Goal: Transaction & Acquisition: Purchase product/service

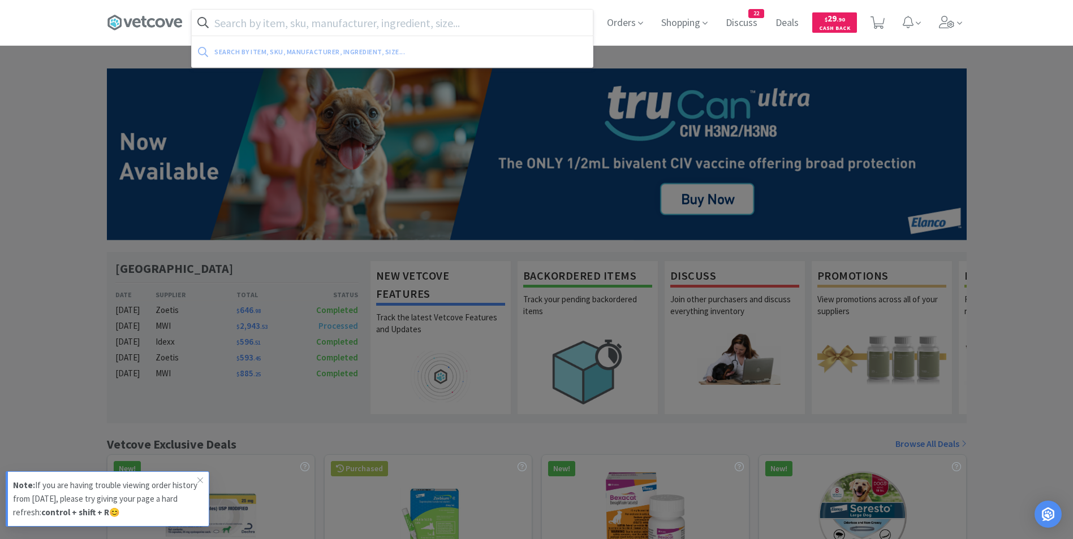
click at [393, 27] on input "text" at bounding box center [392, 23] width 401 height 26
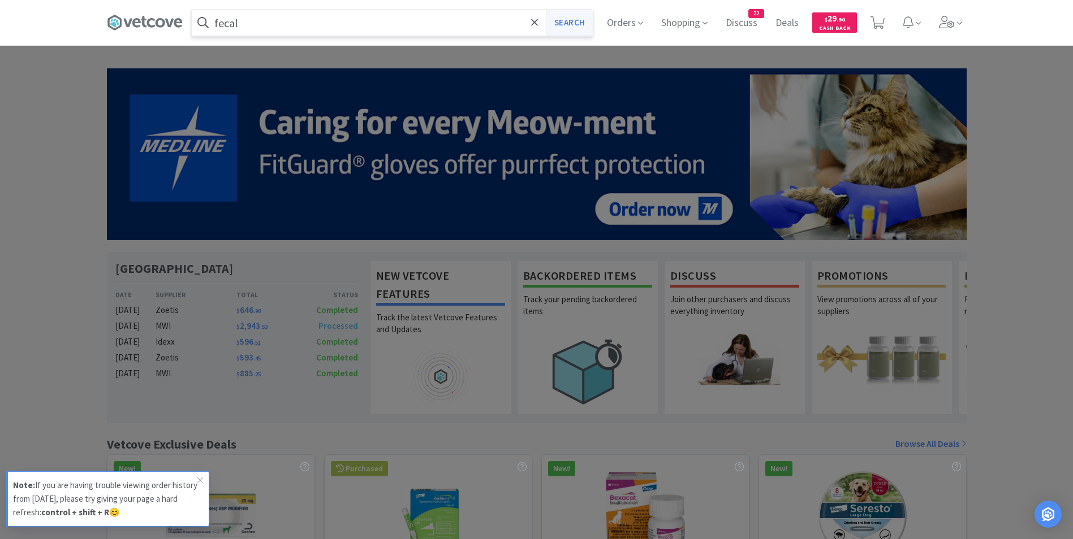
type input "fecal"
click at [568, 27] on button "Search" at bounding box center [569, 23] width 47 height 26
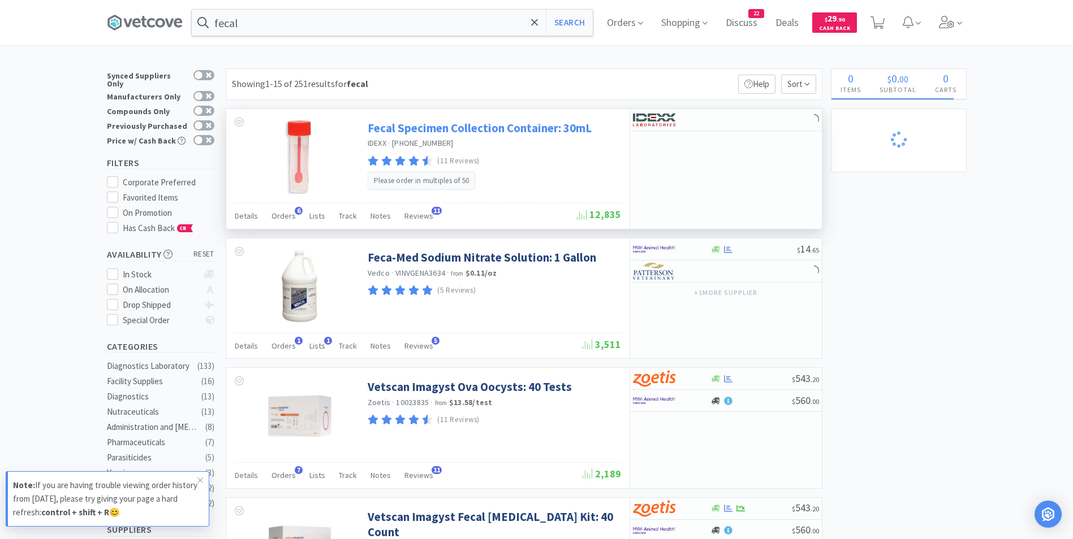
click at [494, 133] on link "Fecal Specimen Collection Container: 30mL" at bounding box center [480, 127] width 224 height 15
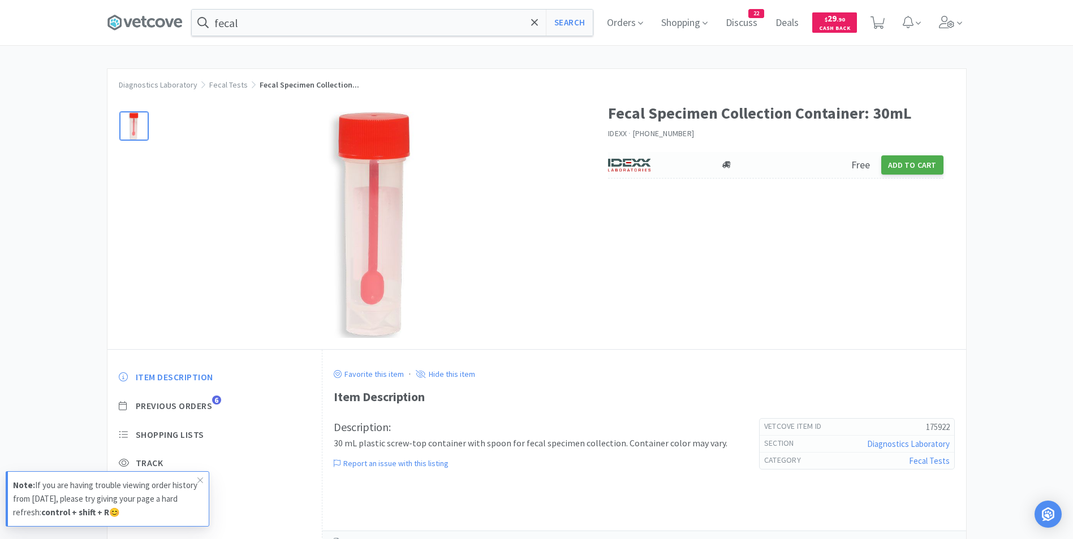
click at [914, 166] on button "Add to Cart" at bounding box center [912, 165] width 62 height 19
select select "50"
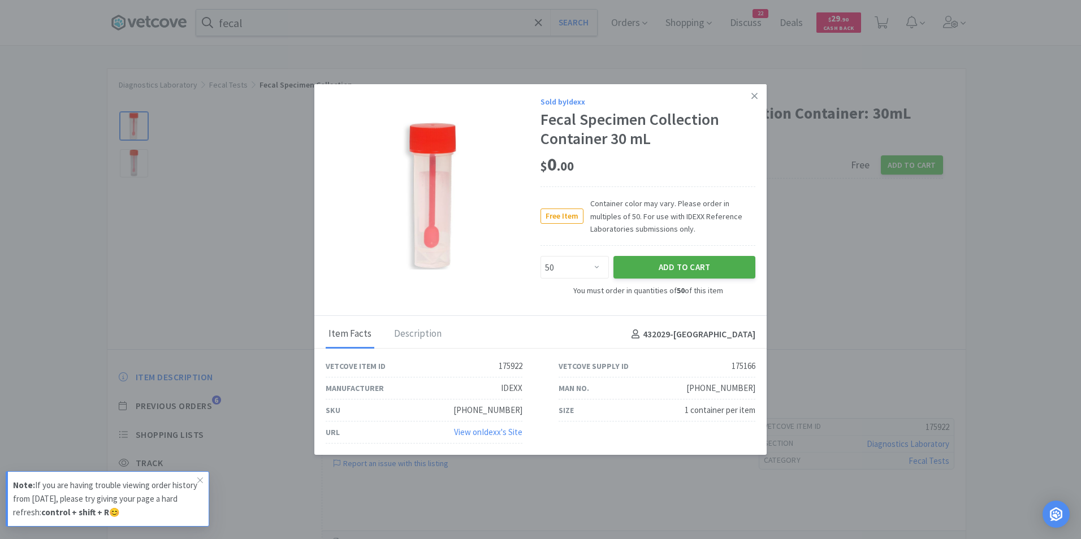
click at [679, 261] on button "Add to Cart" at bounding box center [685, 267] width 142 height 23
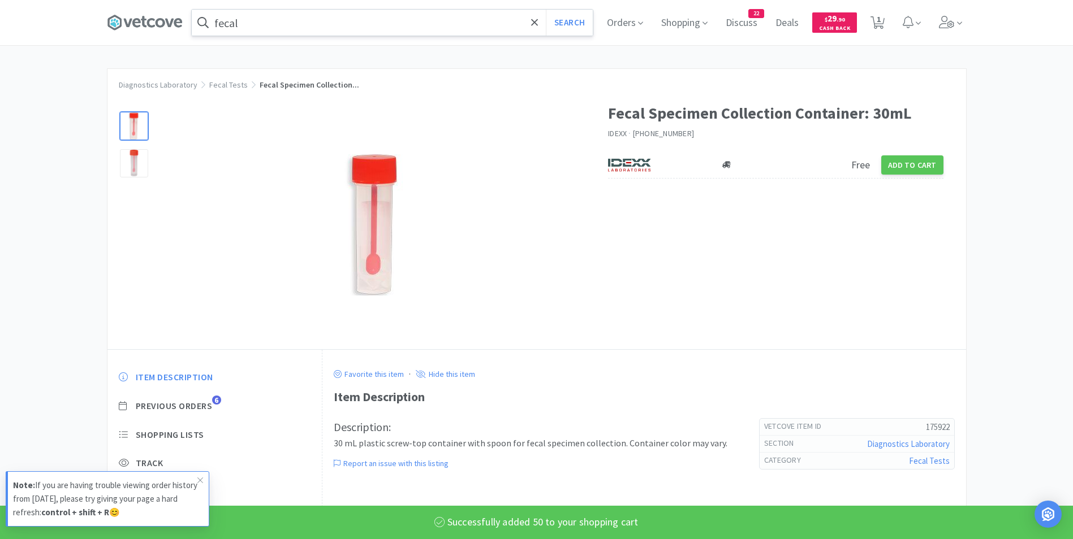
click at [438, 25] on input "fecal" at bounding box center [392, 23] width 401 height 26
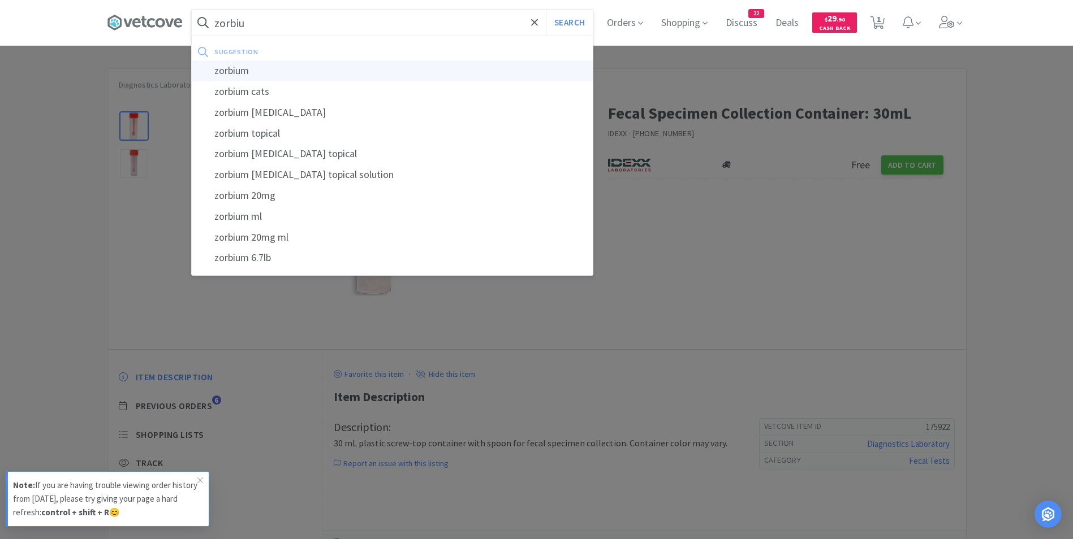
click at [404, 75] on div "zorbium" at bounding box center [392, 71] width 401 height 21
type input "zorbium"
select select "50"
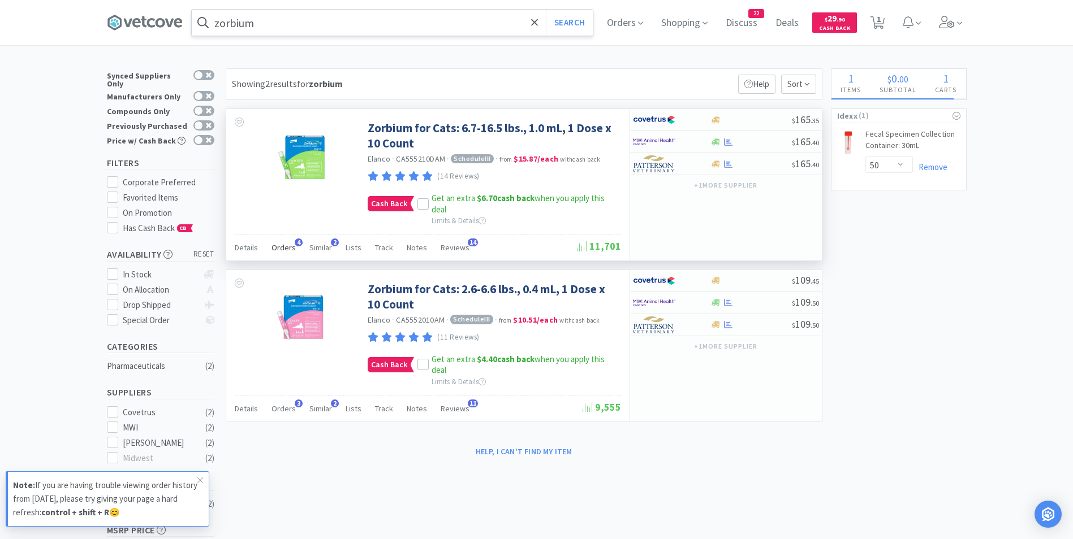
click at [288, 246] on span "Orders" at bounding box center [283, 248] width 24 height 10
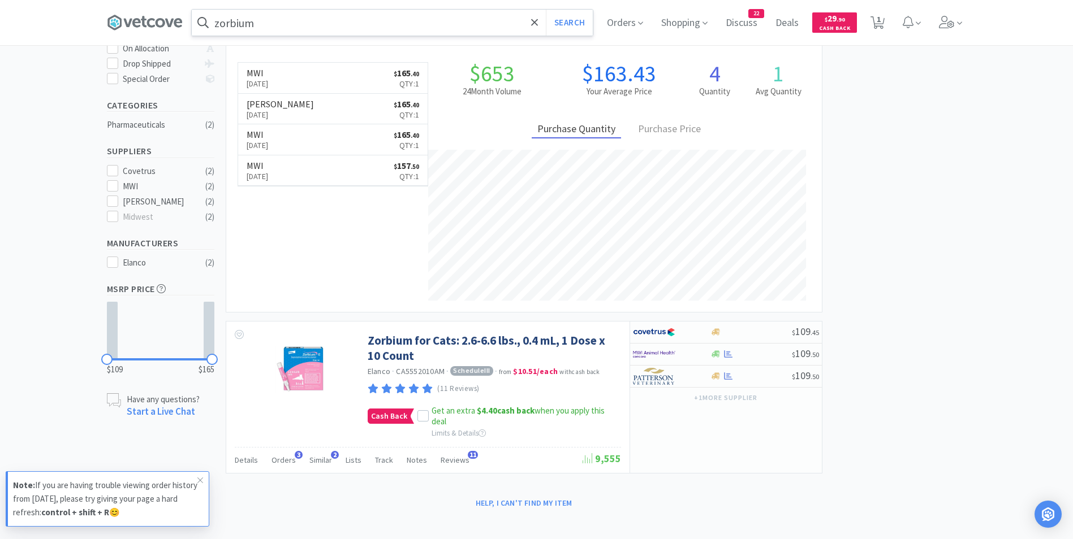
scroll to position [249, 0]
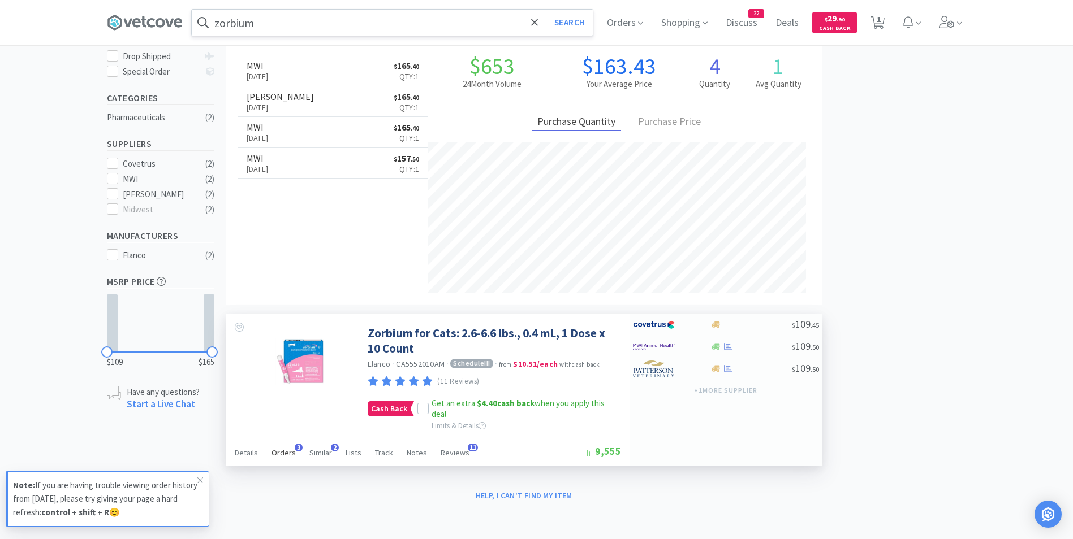
click at [277, 458] on div "Orders 3" at bounding box center [283, 454] width 24 height 21
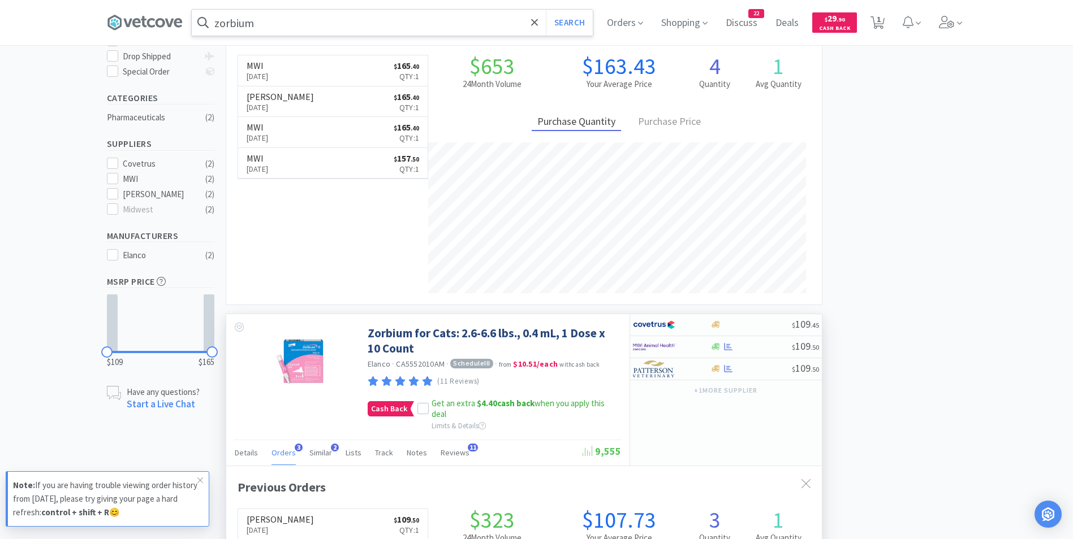
scroll to position [0, 0]
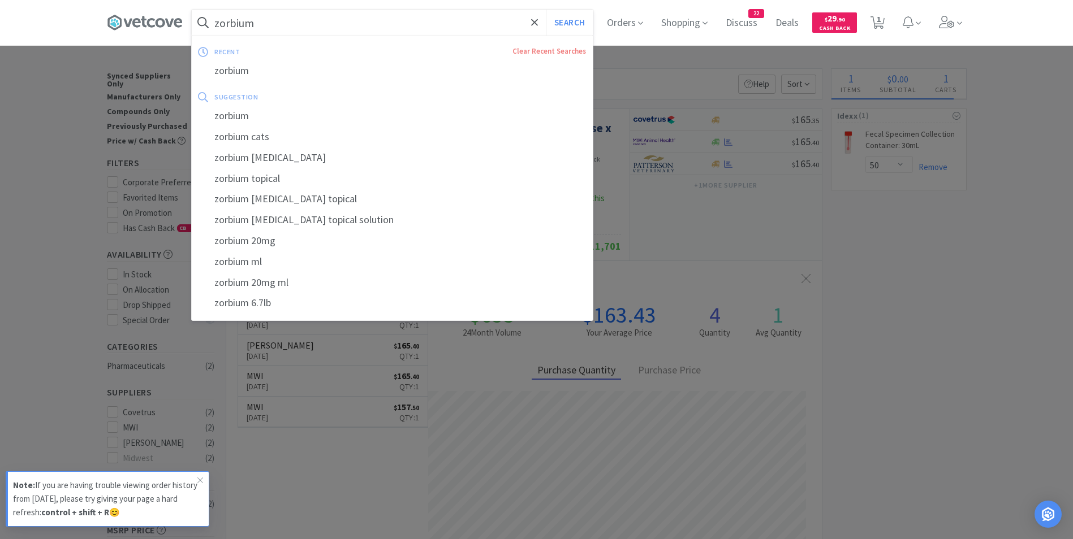
click at [275, 20] on input "zorbium" at bounding box center [392, 23] width 401 height 26
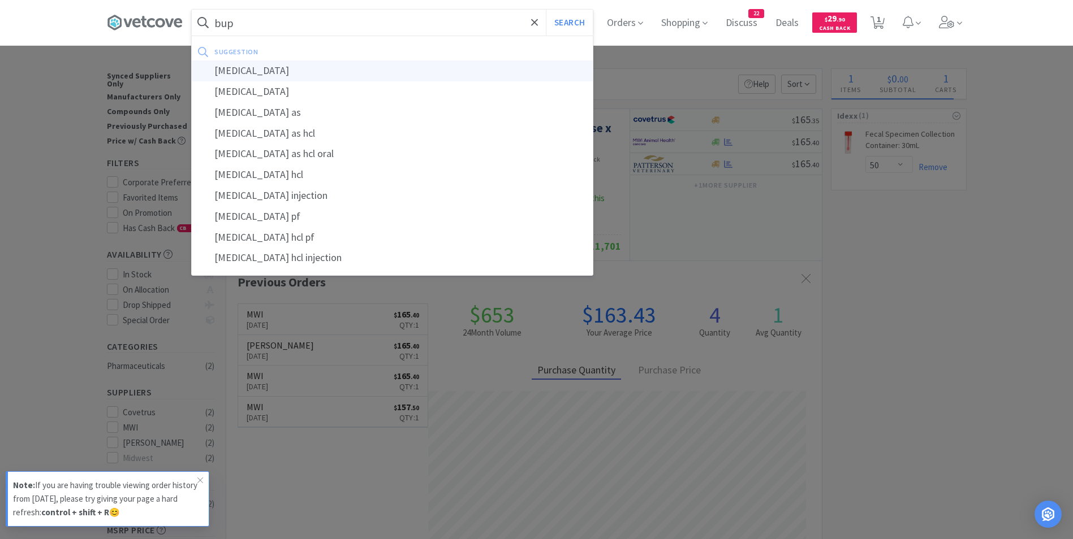
click at [265, 67] on div "[MEDICAL_DATA]" at bounding box center [392, 71] width 401 height 21
type input "[MEDICAL_DATA]"
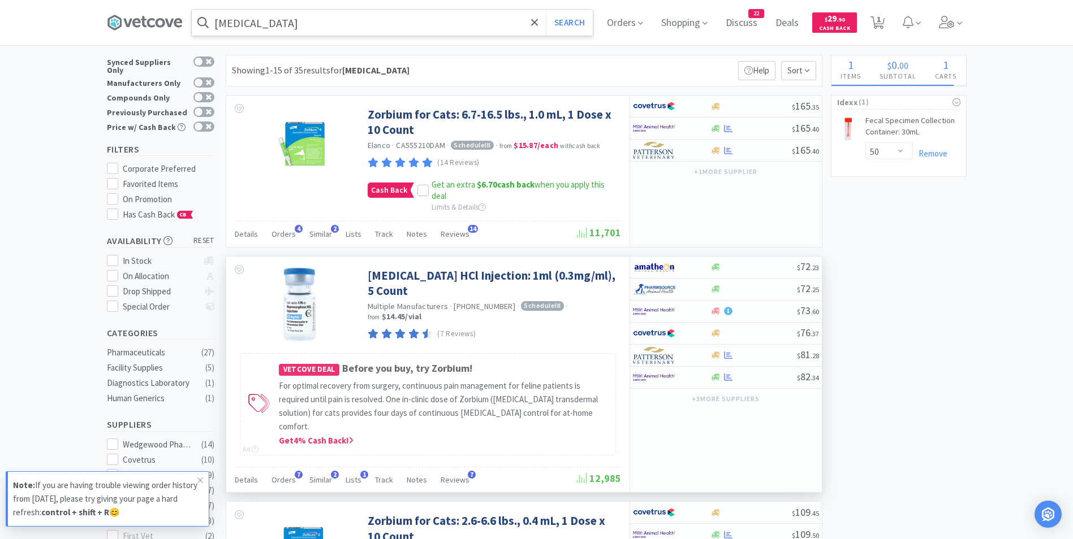
scroll to position [14, 0]
click at [647, 380] on img at bounding box center [654, 377] width 42 height 17
select select "1"
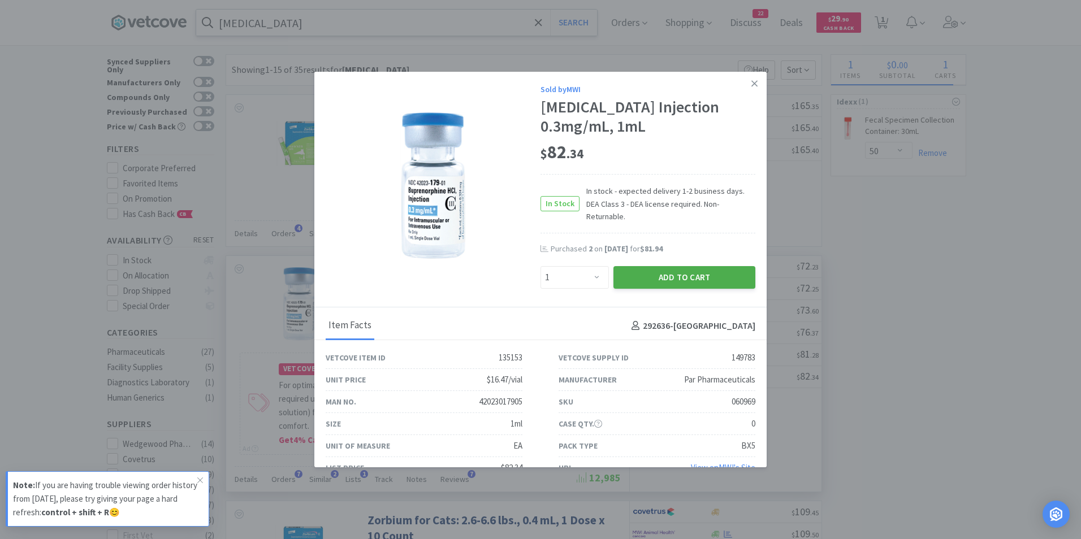
click at [653, 266] on button "Add to Cart" at bounding box center [685, 277] width 142 height 23
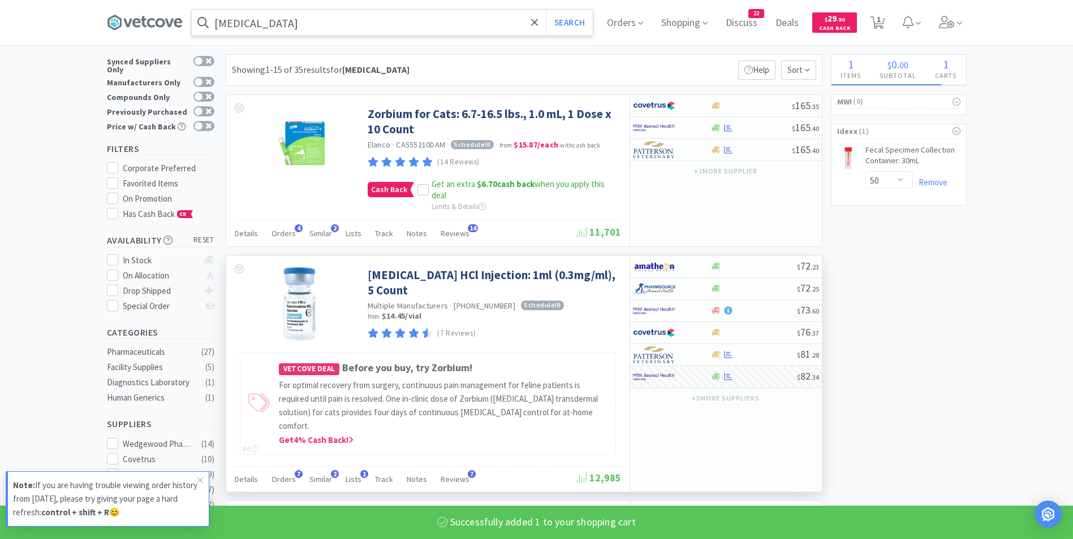
select select "1"
click at [358, 26] on input "[MEDICAL_DATA]" at bounding box center [392, 23] width 401 height 26
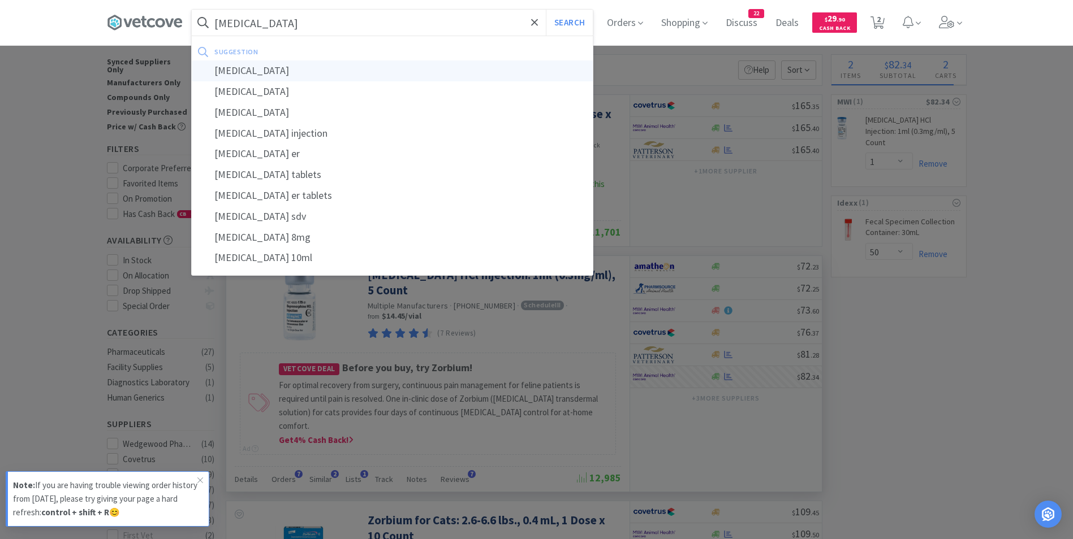
click at [313, 68] on div "[MEDICAL_DATA]" at bounding box center [392, 71] width 401 height 21
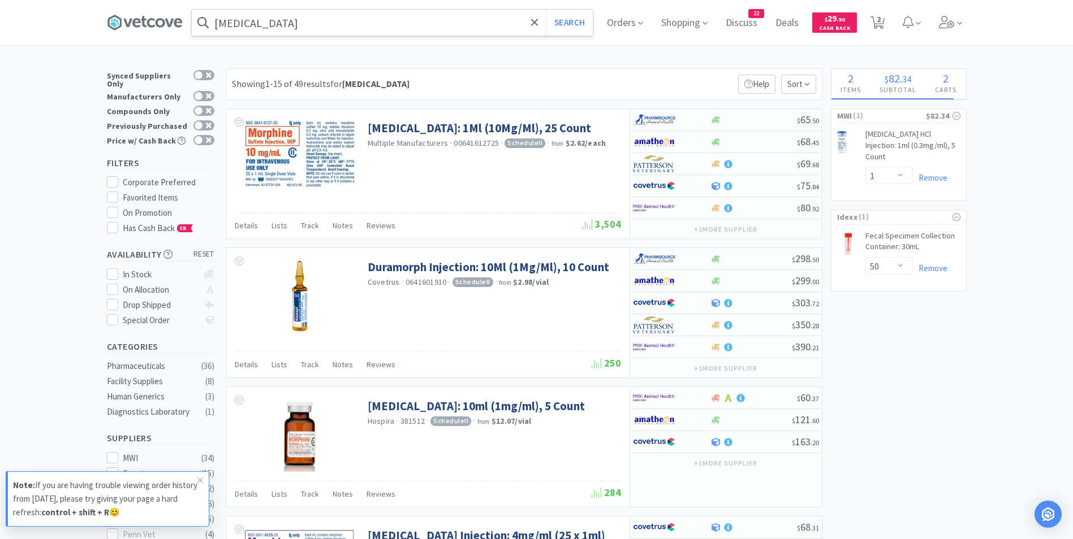
click at [342, 23] on input "[MEDICAL_DATA]" at bounding box center [392, 23] width 401 height 26
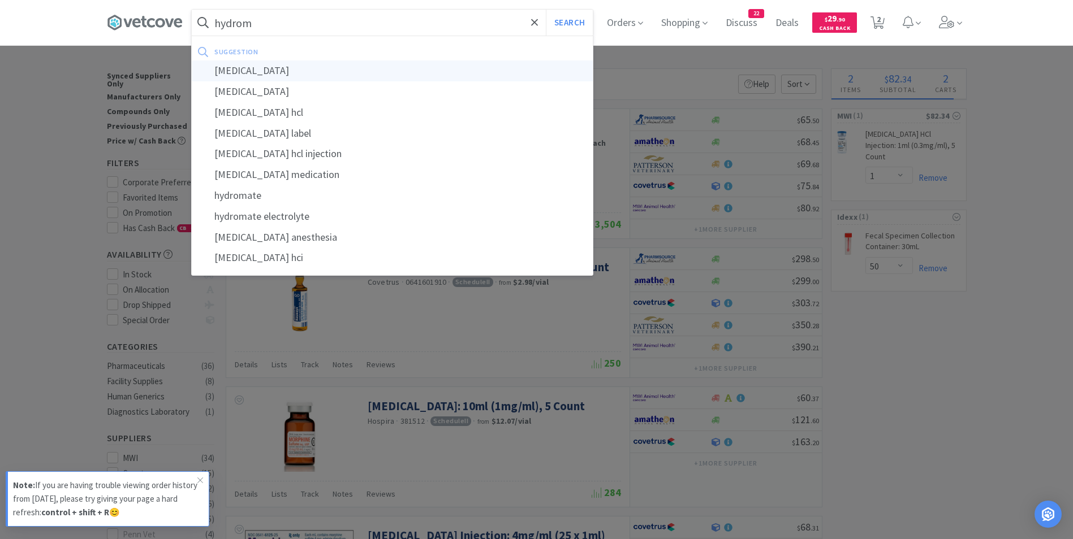
click at [300, 70] on div "[MEDICAL_DATA]" at bounding box center [392, 71] width 401 height 21
type input "[MEDICAL_DATA]"
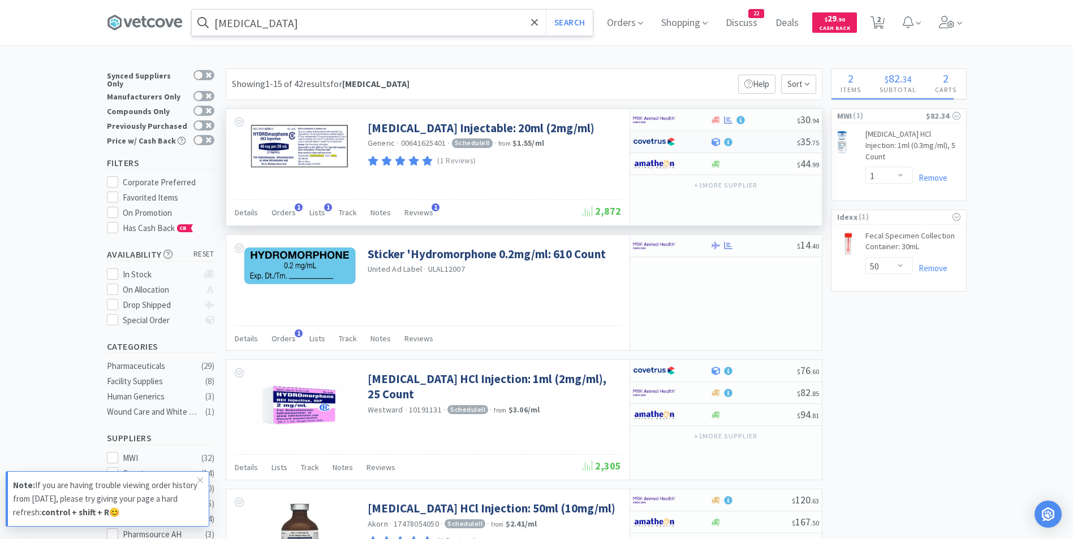
click at [655, 143] on img at bounding box center [654, 141] width 42 height 17
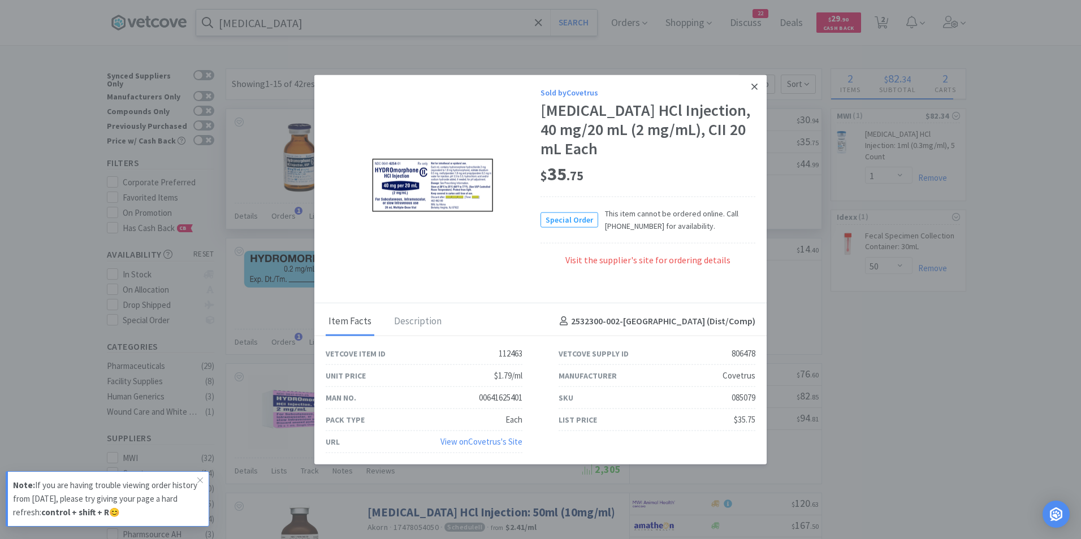
click at [752, 88] on icon at bounding box center [755, 87] width 6 height 10
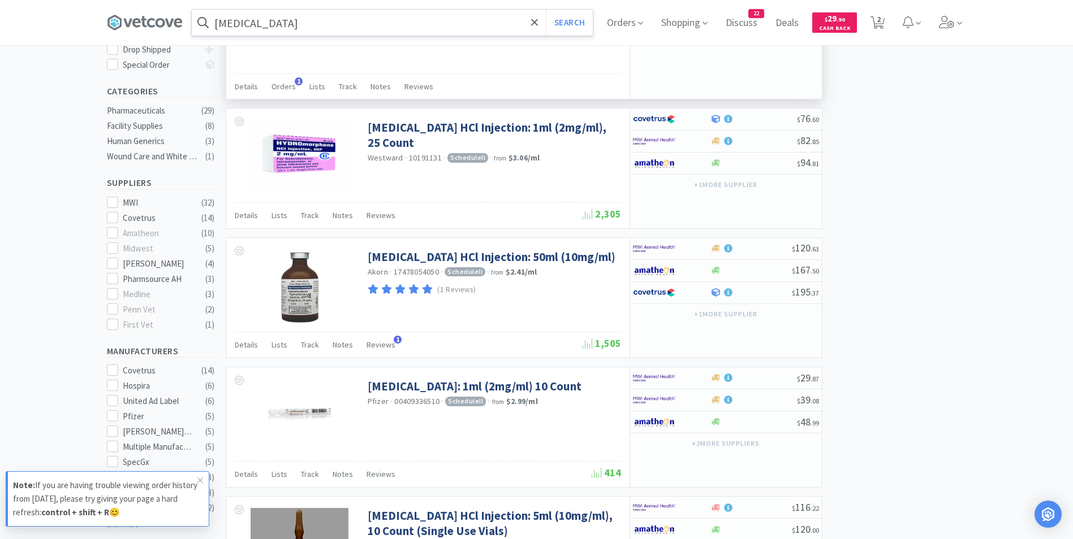
scroll to position [256, 0]
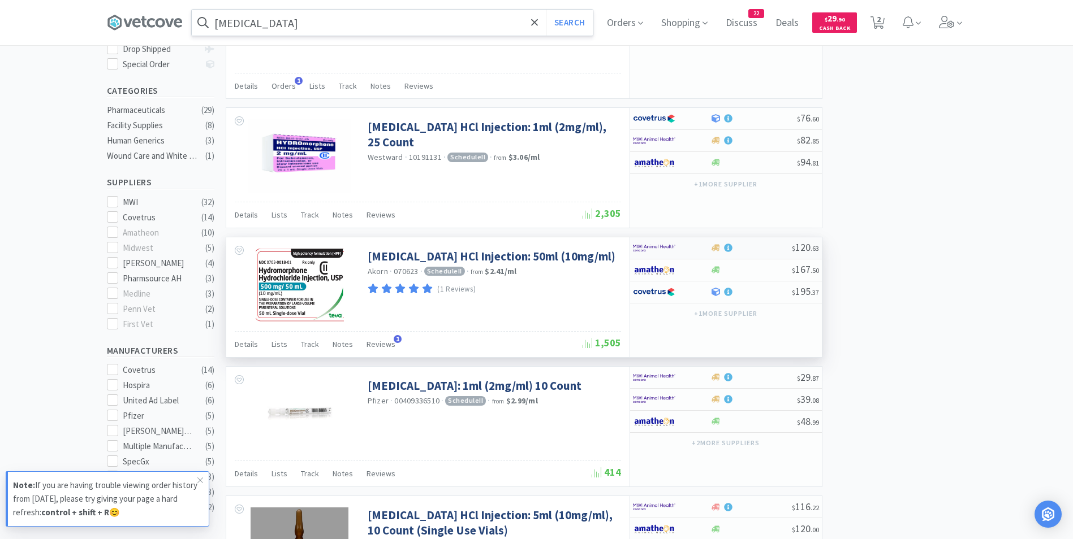
click at [666, 252] on img at bounding box center [654, 248] width 42 height 17
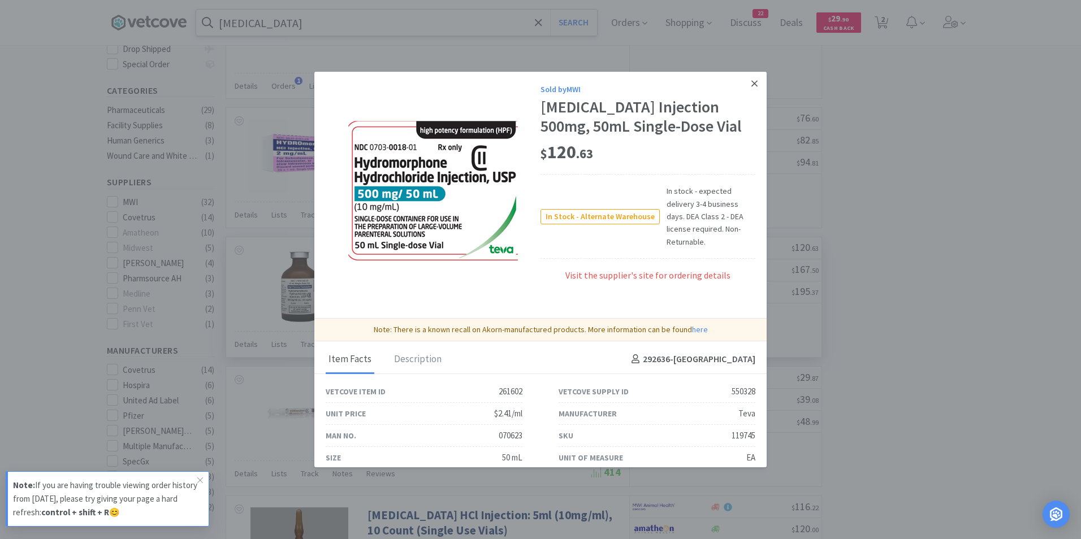
click at [752, 81] on icon at bounding box center [755, 84] width 6 height 10
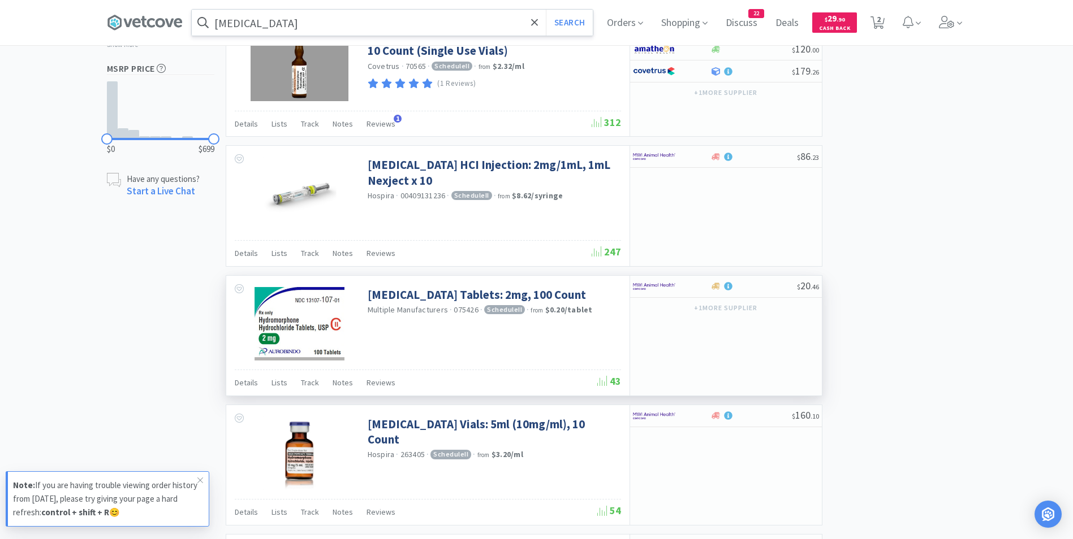
scroll to position [777, 0]
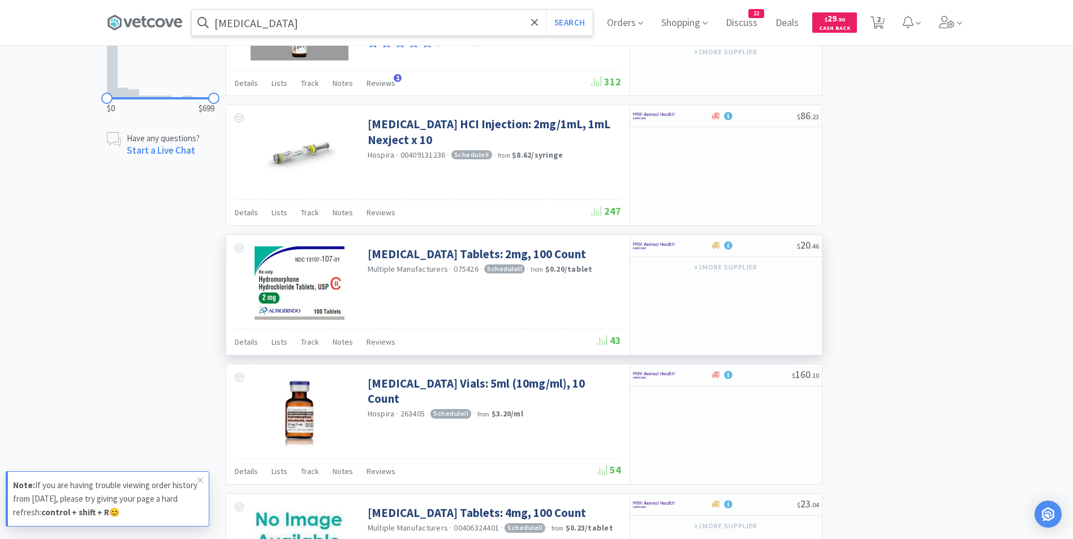
click at [562, 315] on div "[MEDICAL_DATA] Tablets: 2mg, 100 Count Multiple Manufacturers · 075426 · Schedu…" at bounding box center [427, 282] width 403 height 94
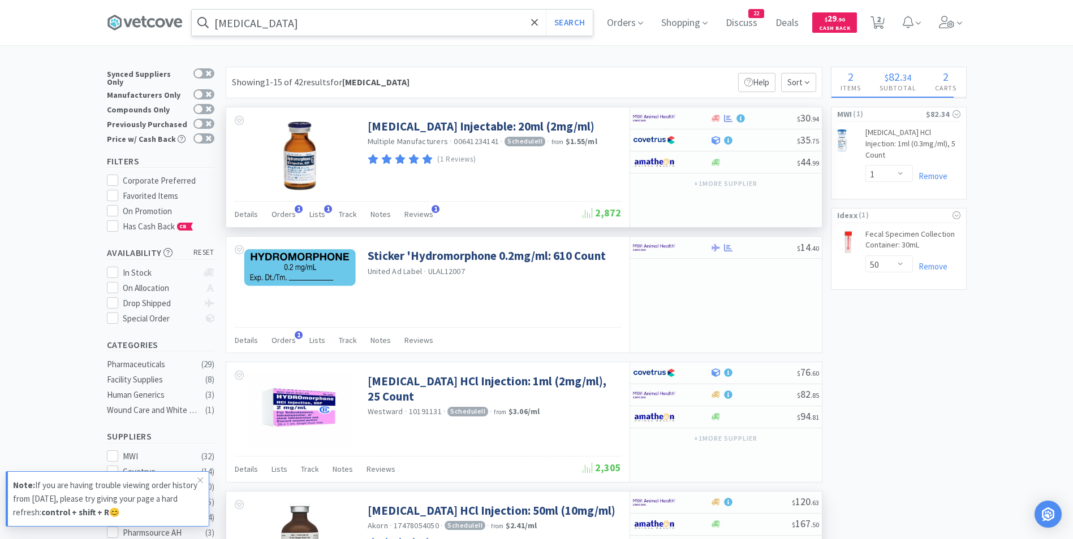
scroll to position [1, 0]
click at [538, 25] on icon at bounding box center [534, 22] width 7 height 7
click at [648, 72] on div at bounding box center [536, 269] width 1073 height 539
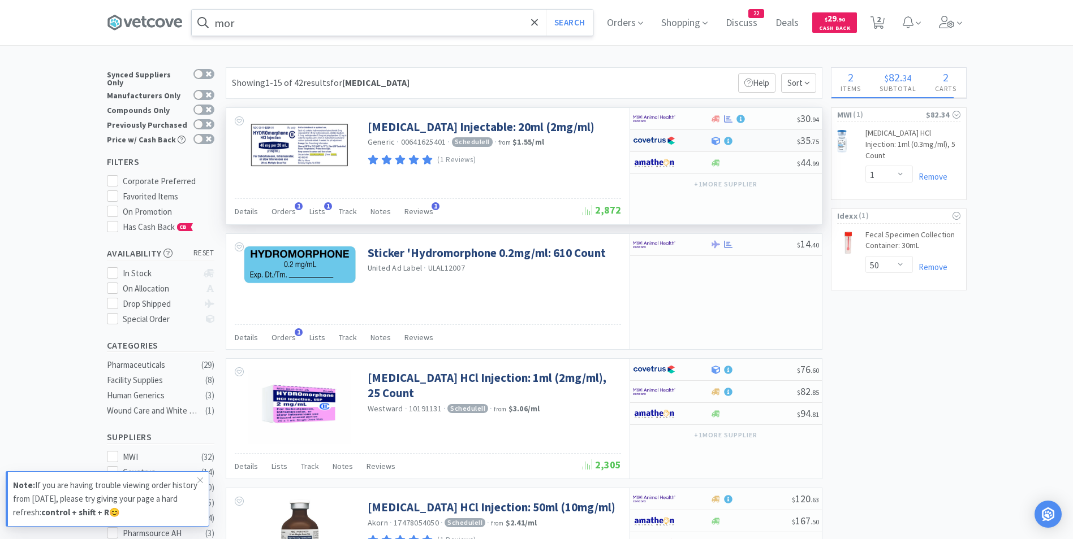
click at [649, 139] on img at bounding box center [654, 140] width 42 height 17
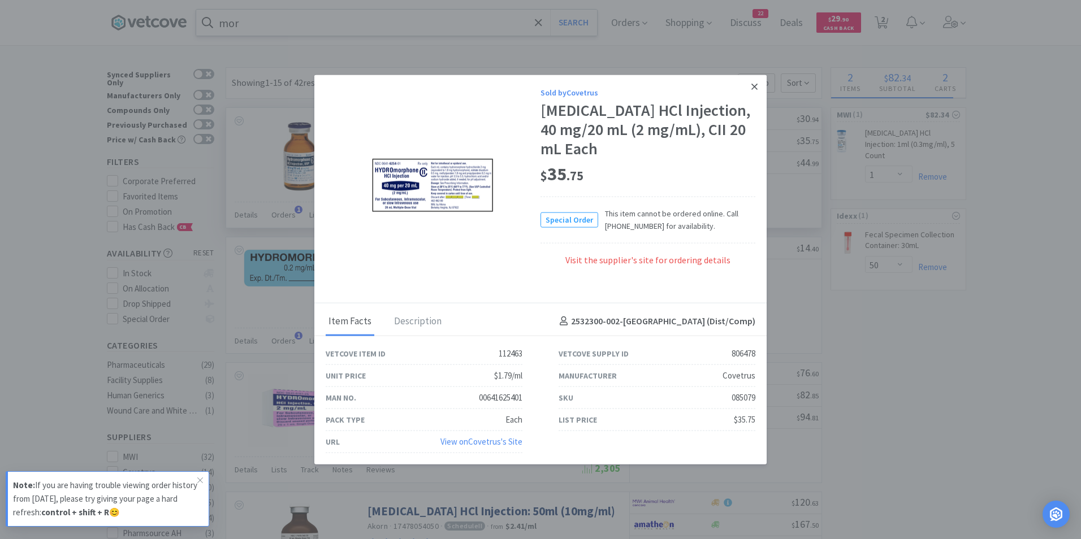
click at [754, 88] on icon at bounding box center [755, 87] width 6 height 10
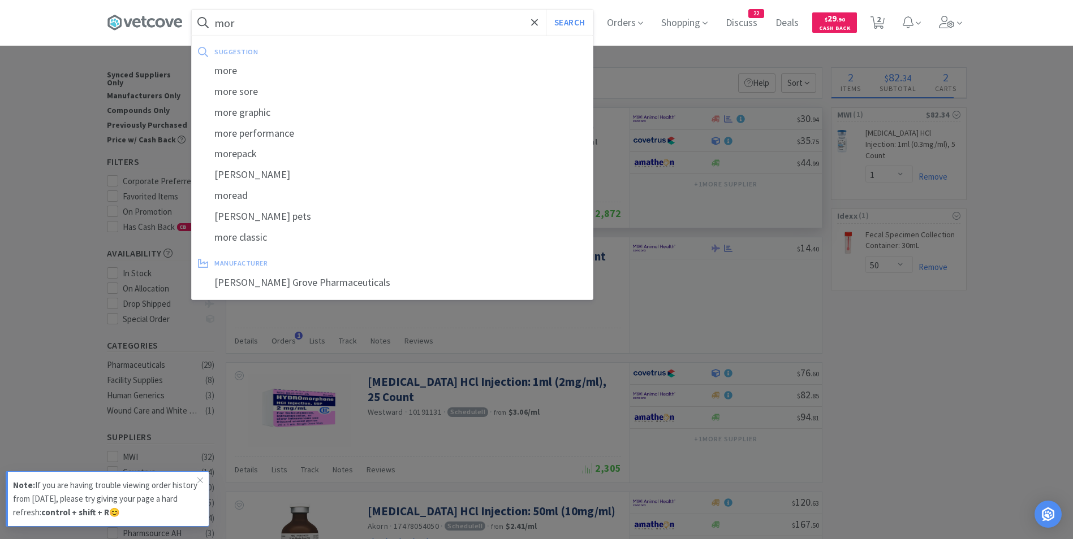
click at [498, 24] on input "mor" at bounding box center [392, 23] width 401 height 26
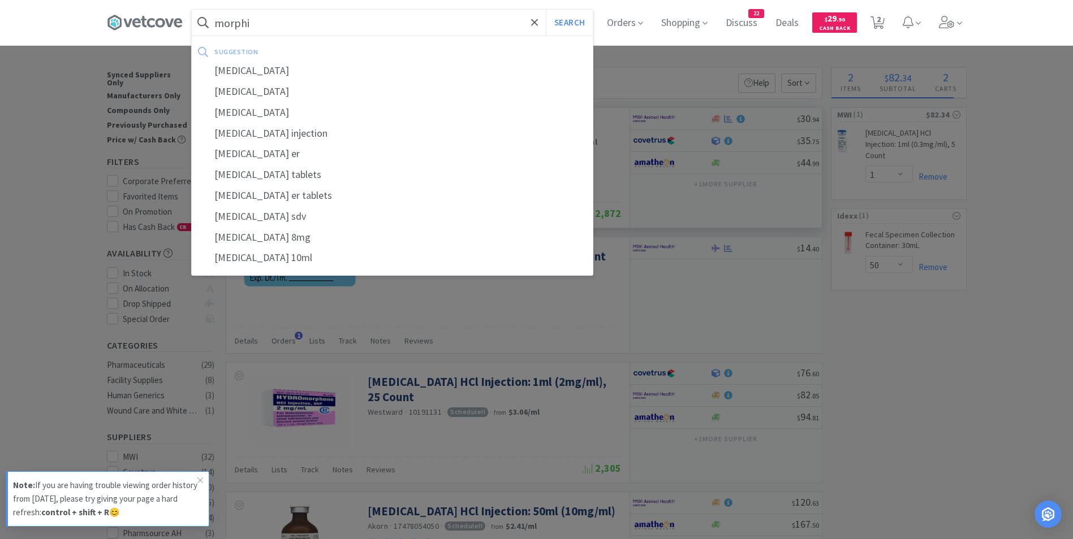
type input "morphi"
click at [546, 10] on button "Search" at bounding box center [569, 23] width 47 height 26
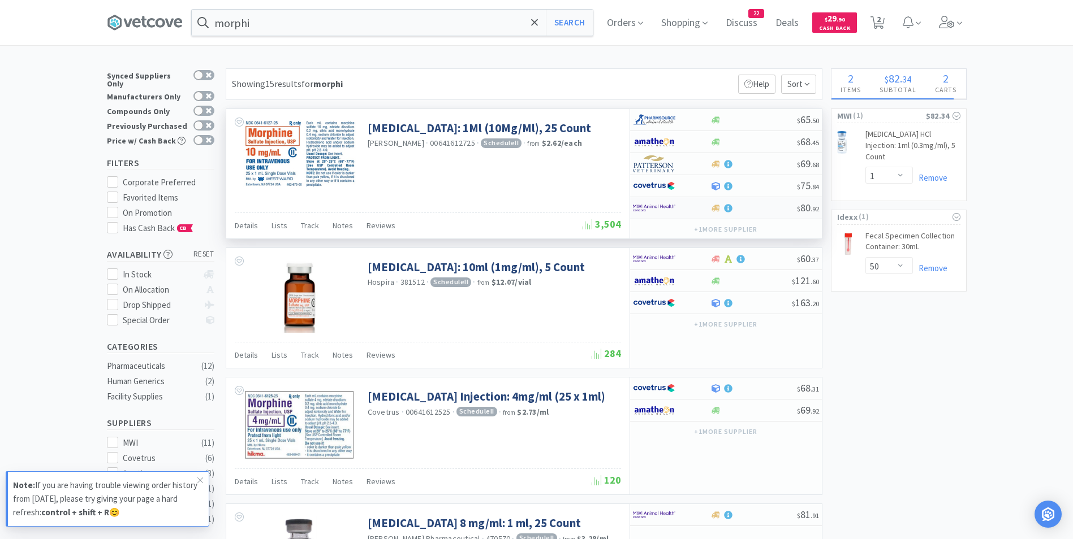
click at [653, 206] on img at bounding box center [654, 208] width 42 height 17
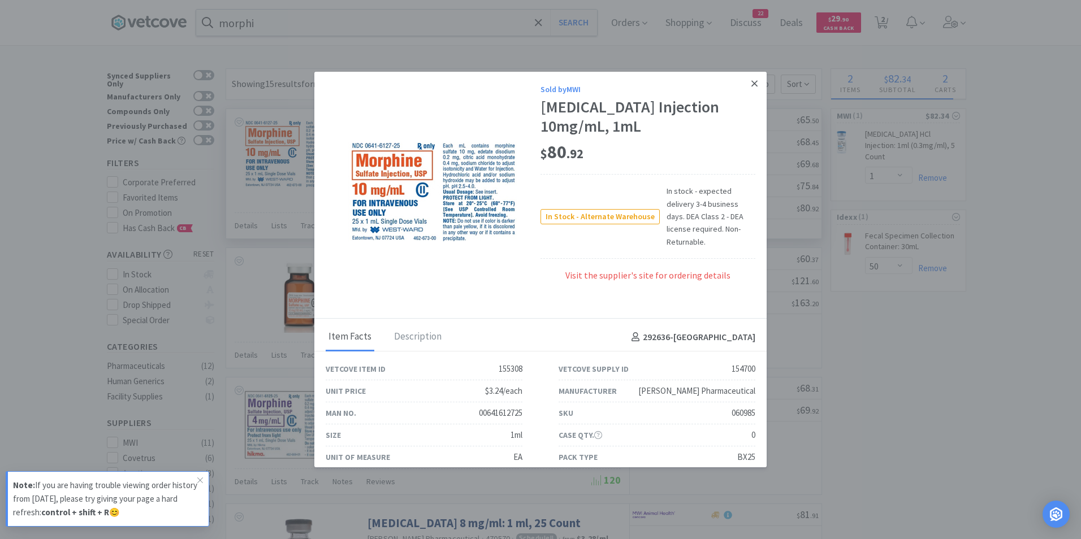
click at [752, 85] on icon at bounding box center [755, 84] width 6 height 10
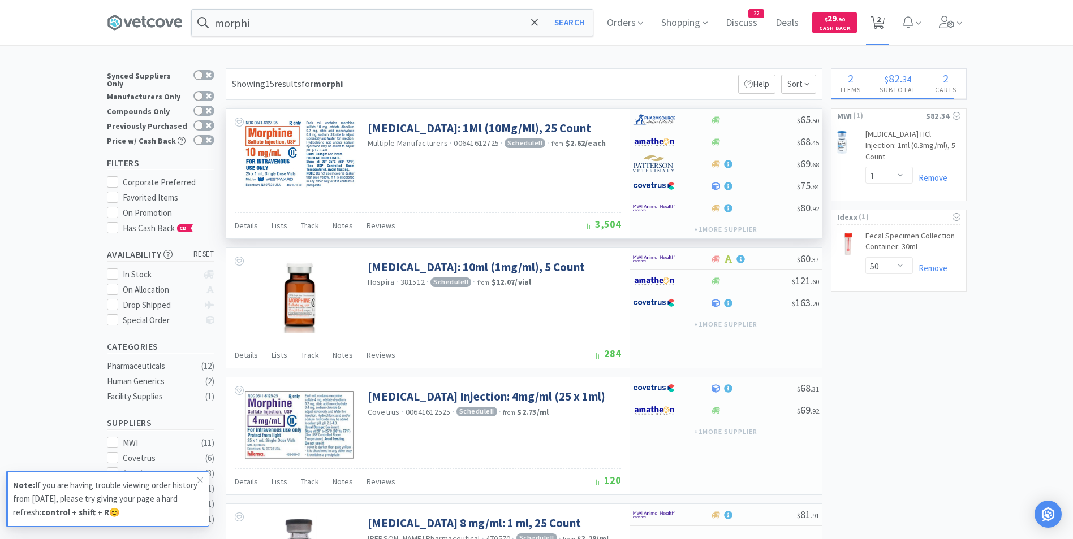
click at [880, 19] on span "2" at bounding box center [878, 19] width 4 height 45
select select "50"
select select "1"
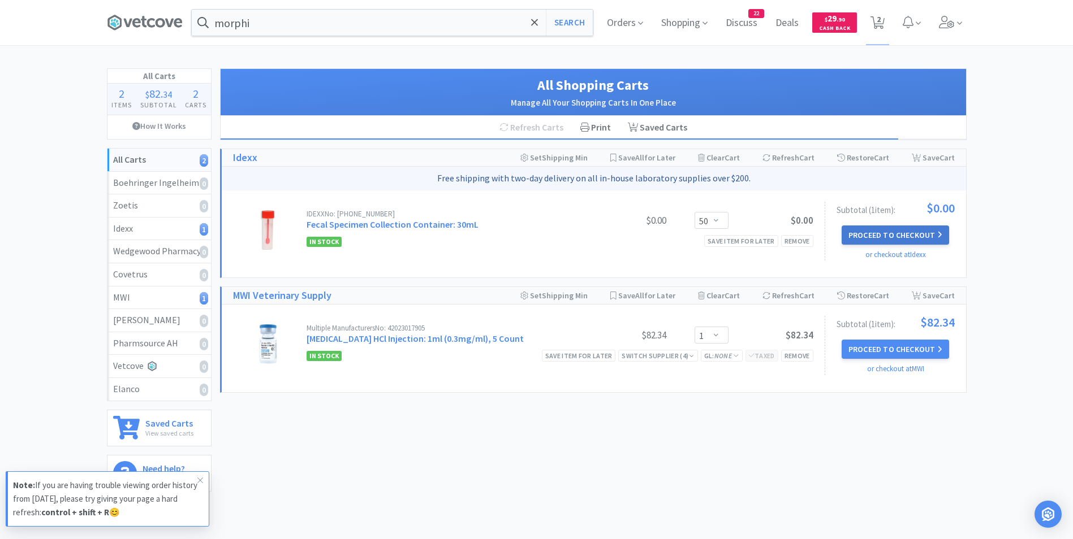
click at [889, 237] on button "Proceed to Checkout" at bounding box center [894, 235] width 107 height 19
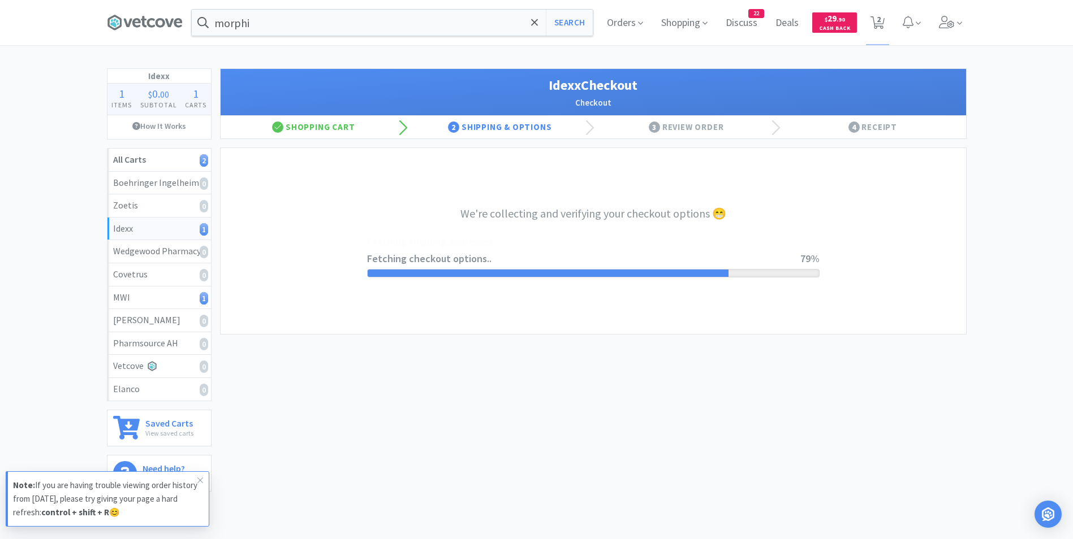
select select "900"
select select "003"
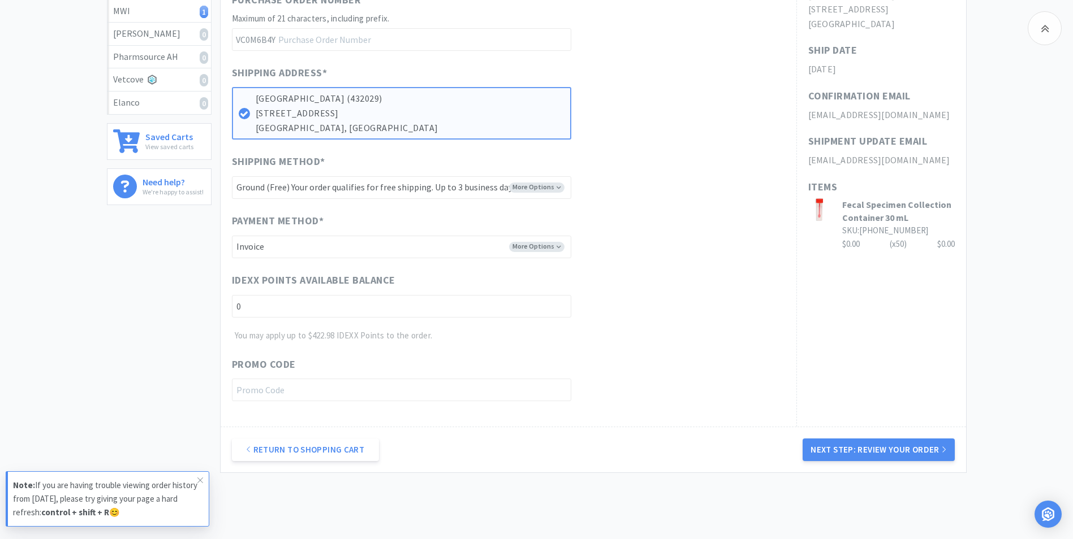
scroll to position [336, 0]
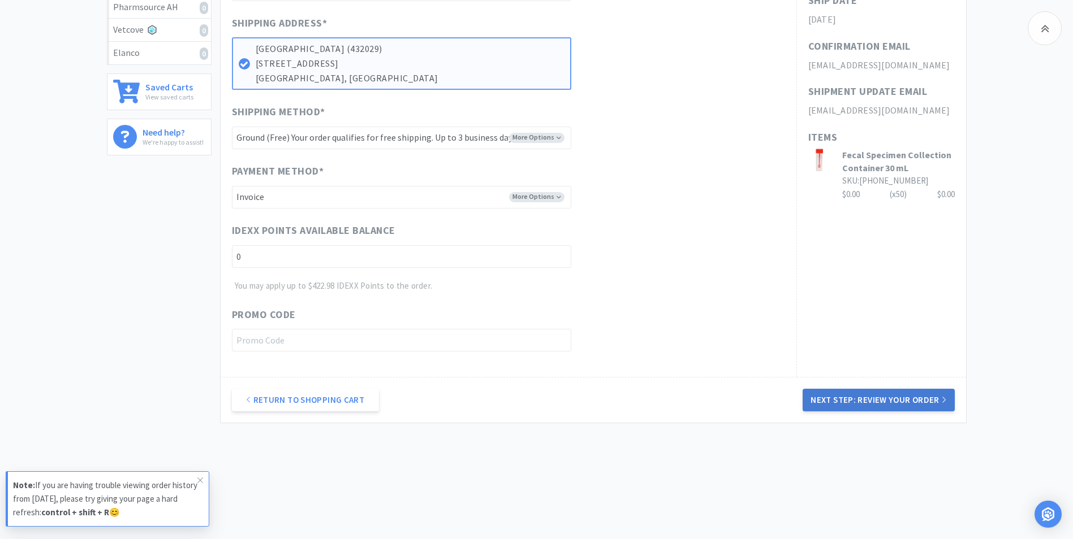
click at [871, 402] on button "Next Step: Review Your Order" at bounding box center [878, 400] width 152 height 23
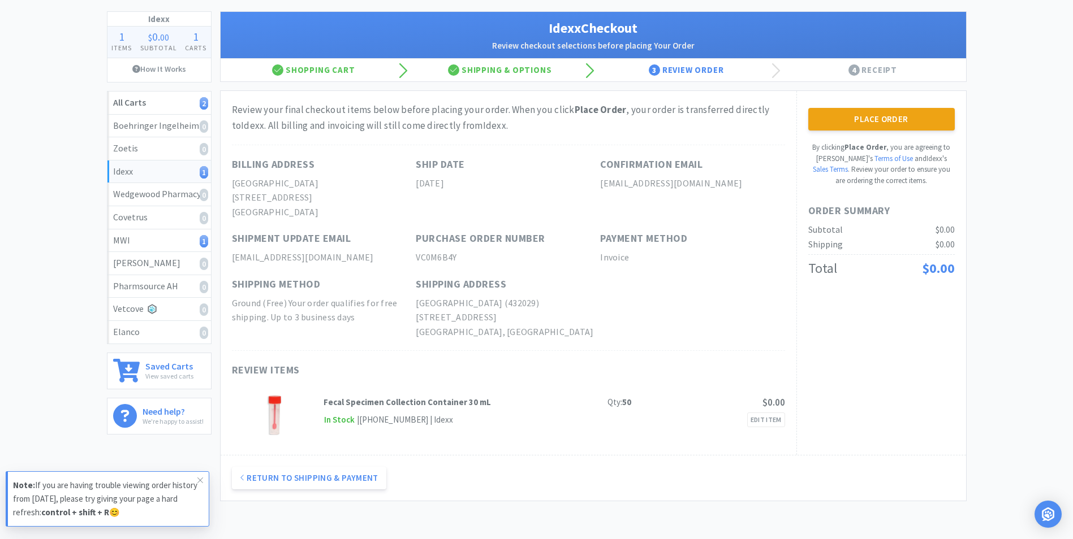
scroll to position [0, 0]
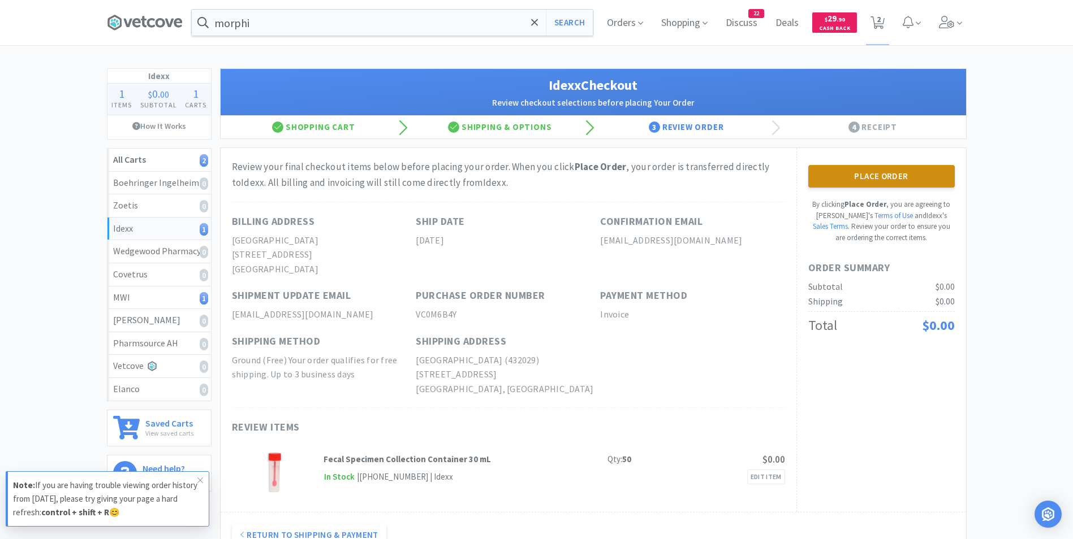
click at [865, 181] on button "Place Order" at bounding box center [881, 176] width 146 height 23
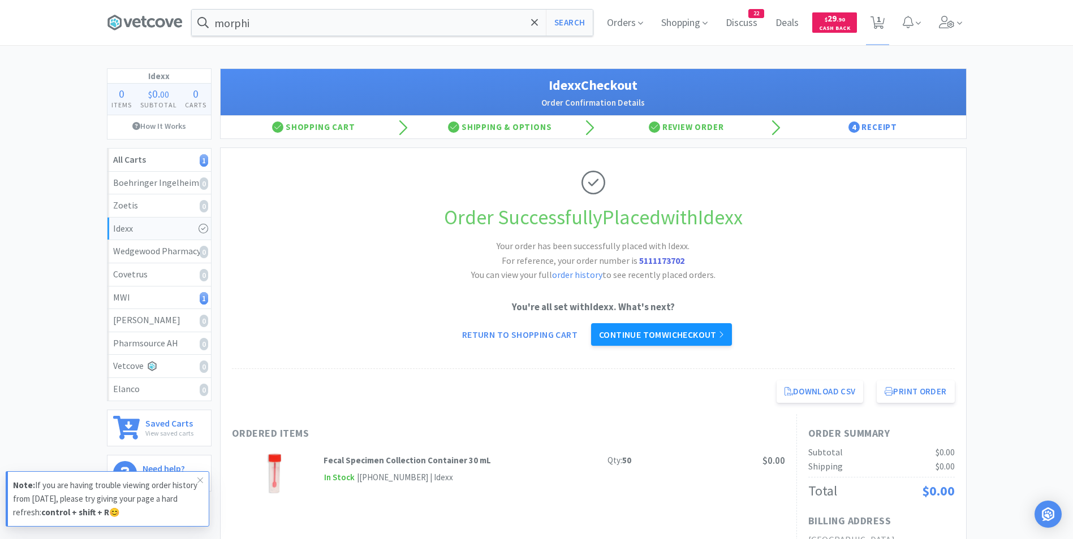
click at [670, 335] on link "Continue to MWI checkout" at bounding box center [661, 334] width 141 height 23
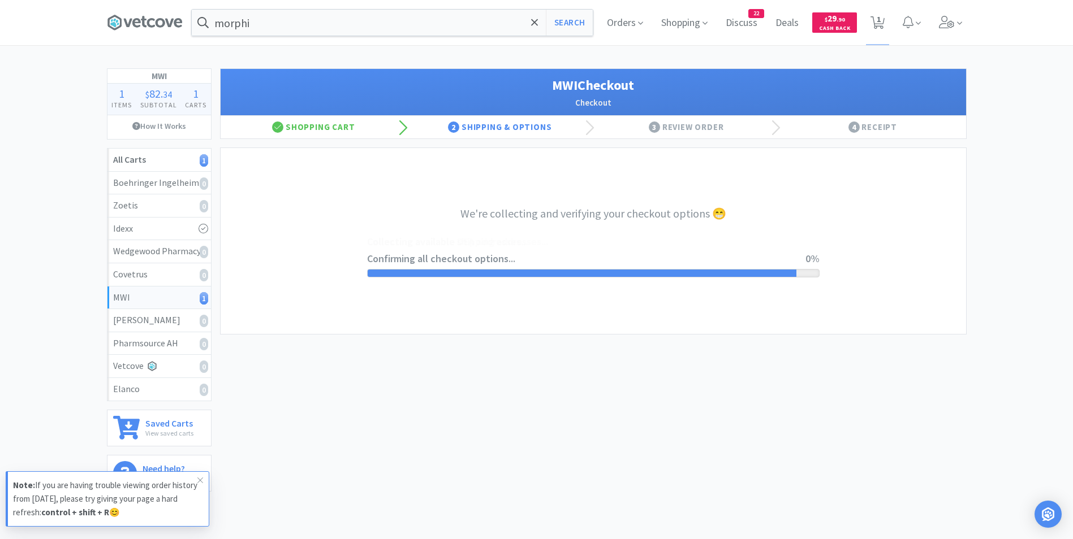
select select "STD_"
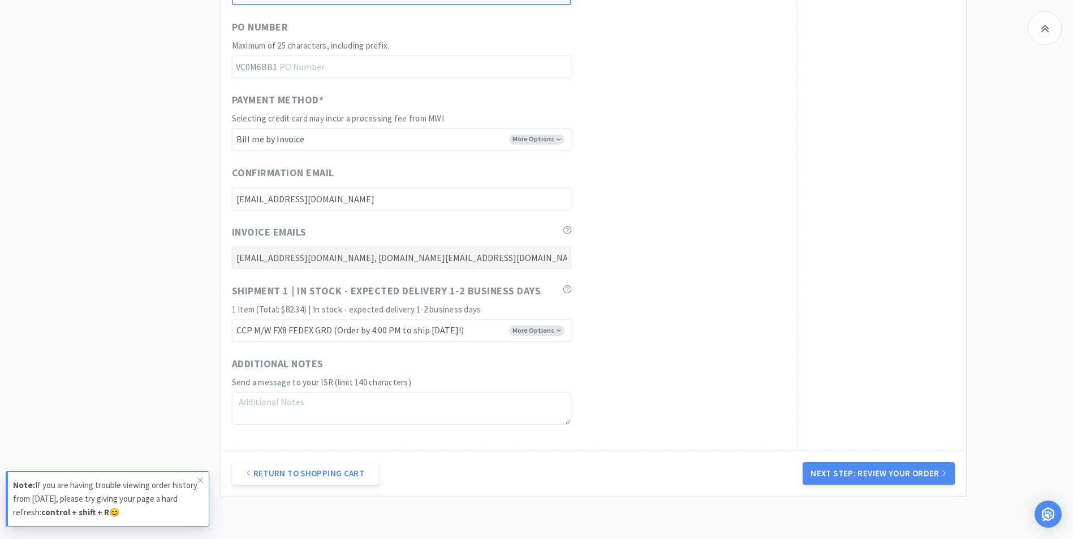
scroll to position [630, 0]
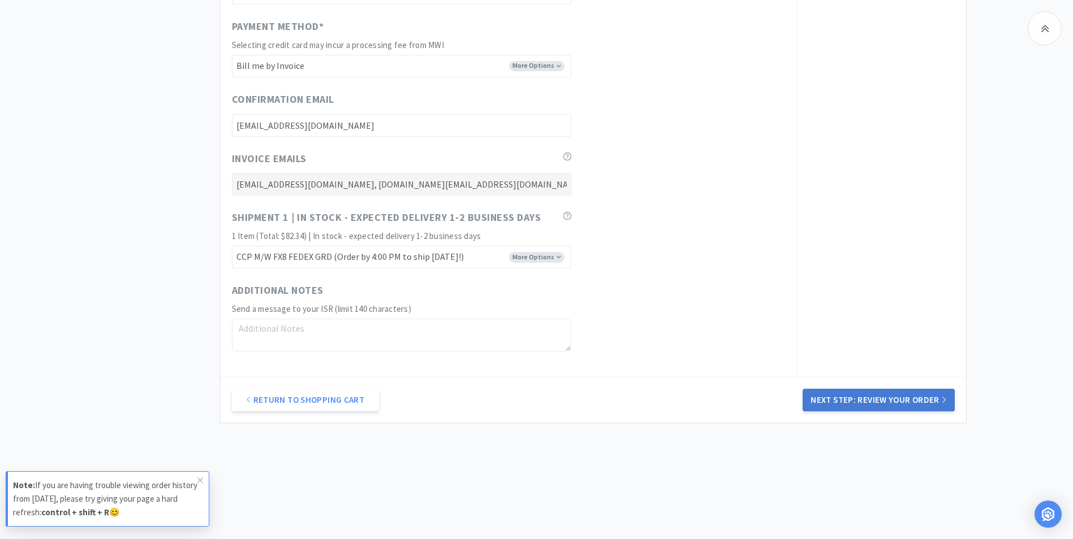
click at [840, 403] on button "Next Step: Review Your Order" at bounding box center [878, 400] width 152 height 23
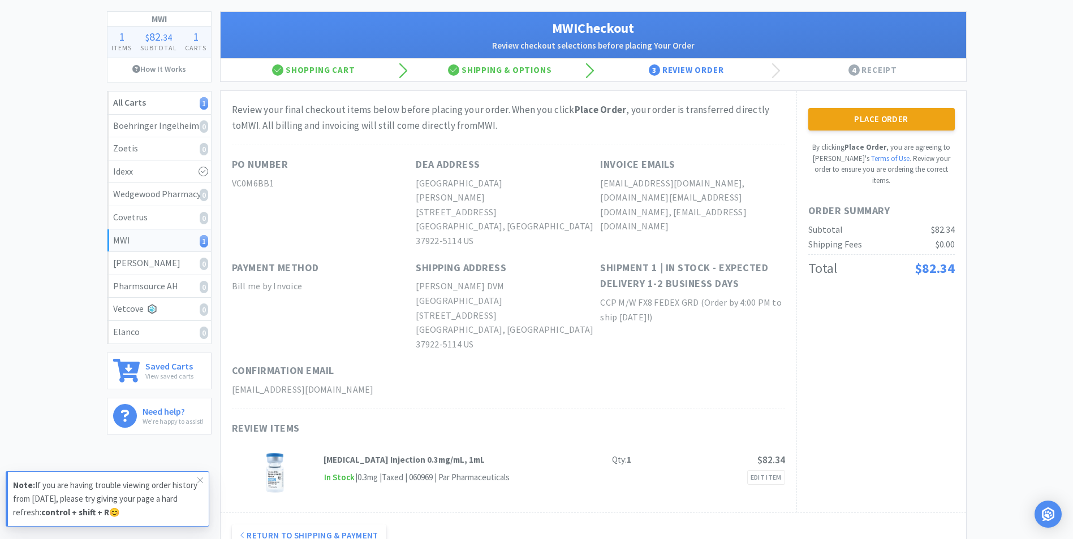
scroll to position [0, 0]
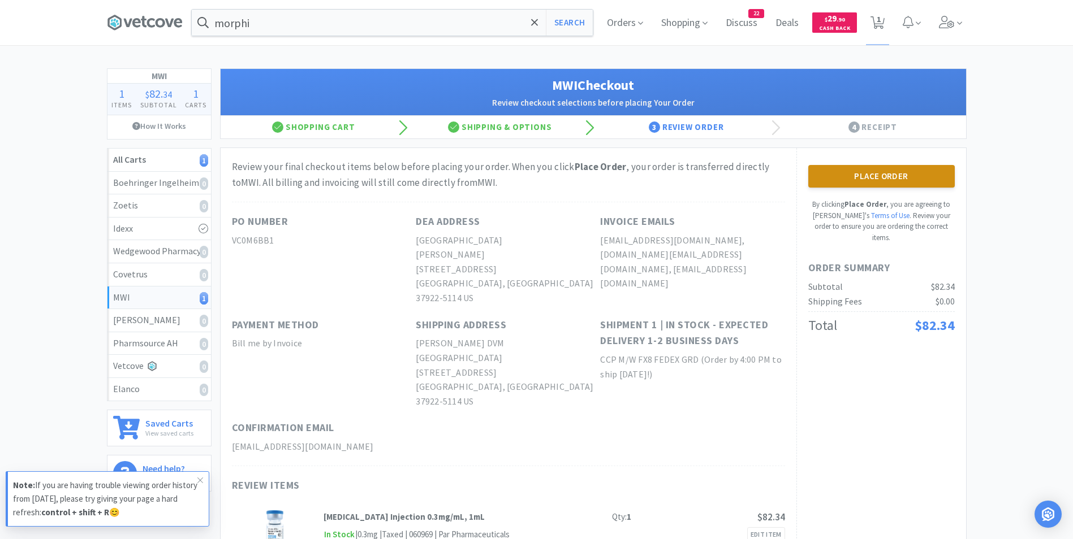
click at [875, 178] on button "Place Order" at bounding box center [881, 176] width 146 height 23
